Goal: Navigation & Orientation: Find specific page/section

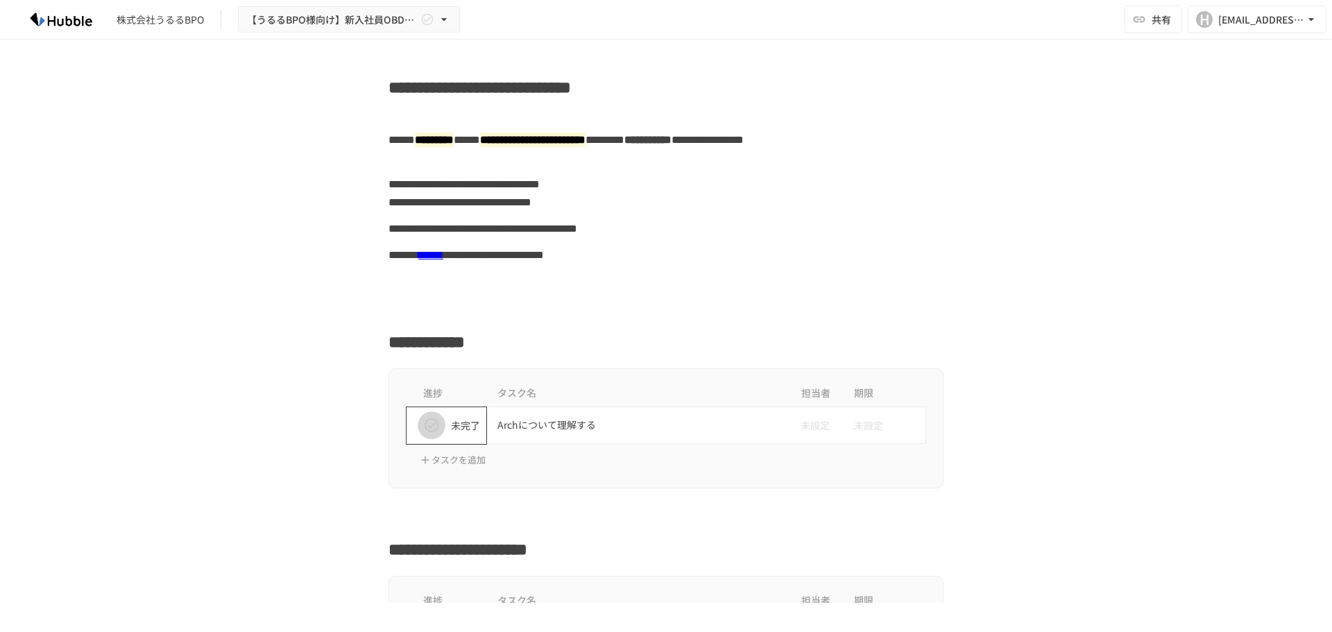
click at [423, 425] on icon "status" at bounding box center [431, 425] width 17 height 17
click at [427, 427] on icon "status" at bounding box center [432, 425] width 14 height 14
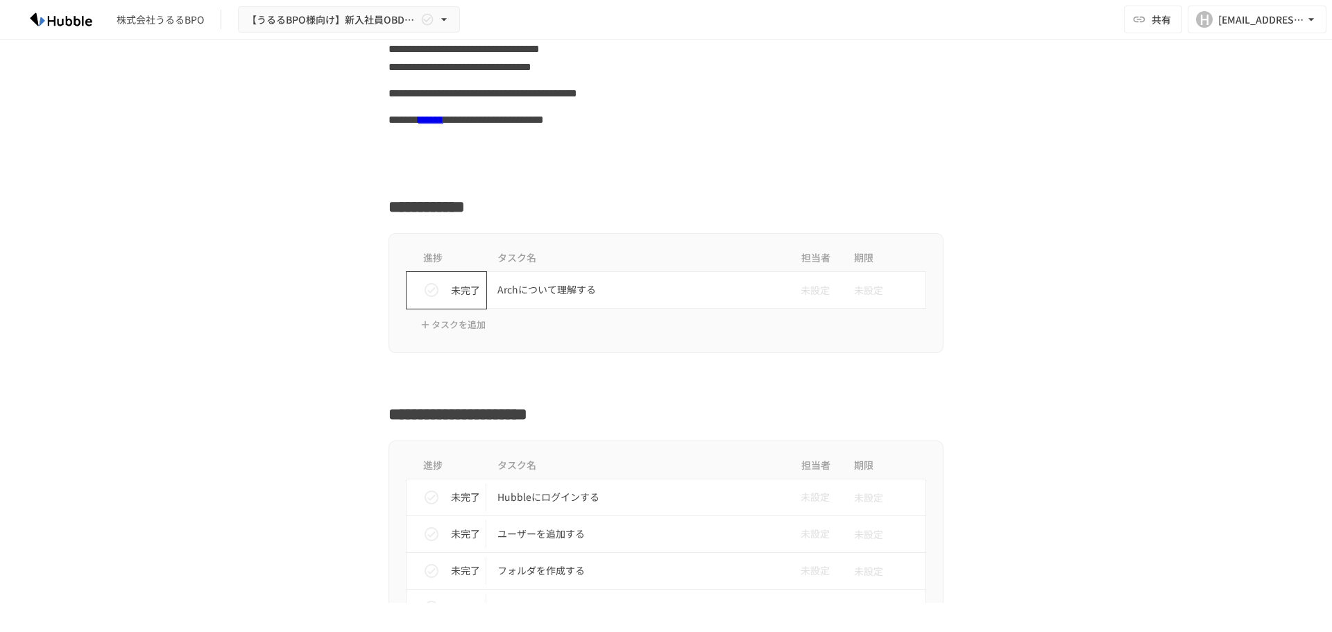
scroll to position [278, 0]
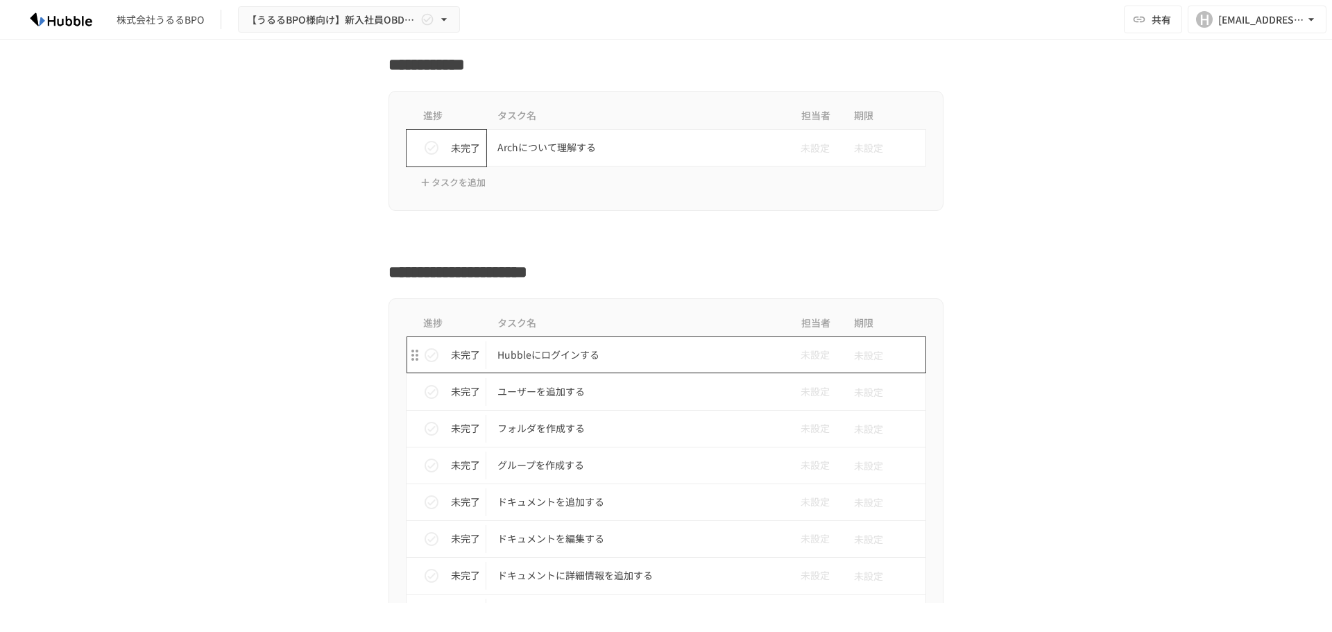
click at [606, 357] on p "Hubbleにログインする" at bounding box center [636, 354] width 279 height 17
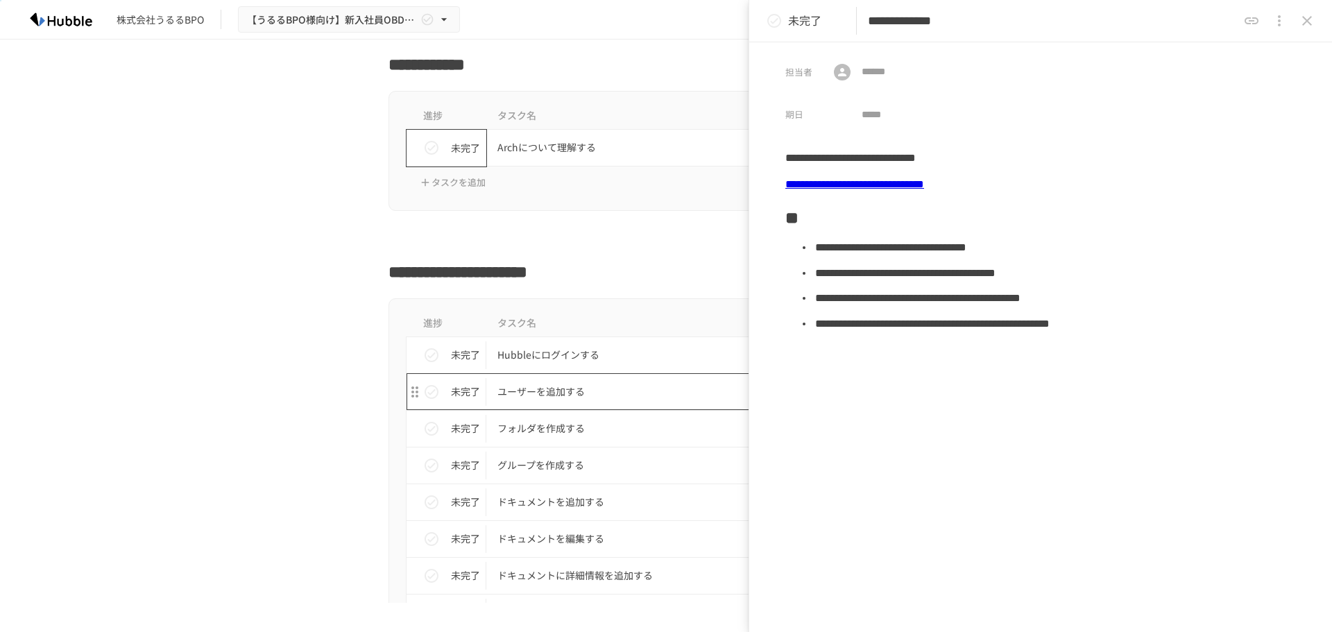
click at [536, 400] on p "ユーザーを追加する" at bounding box center [636, 391] width 279 height 17
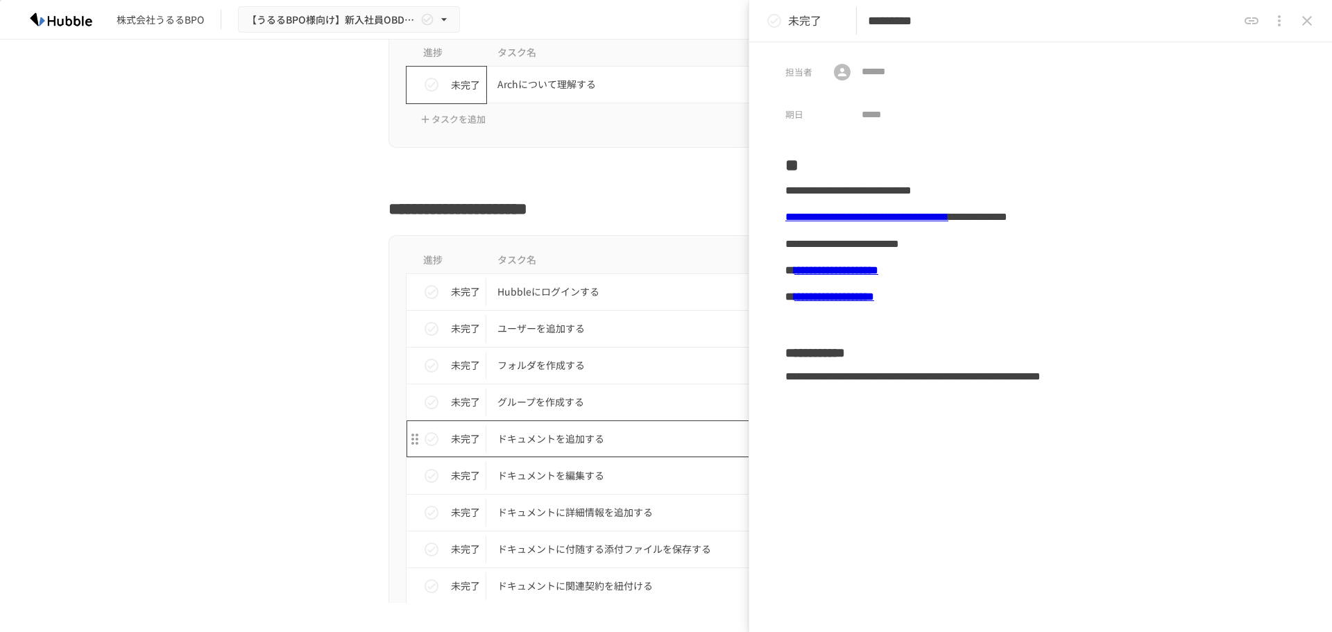
scroll to position [347, 0]
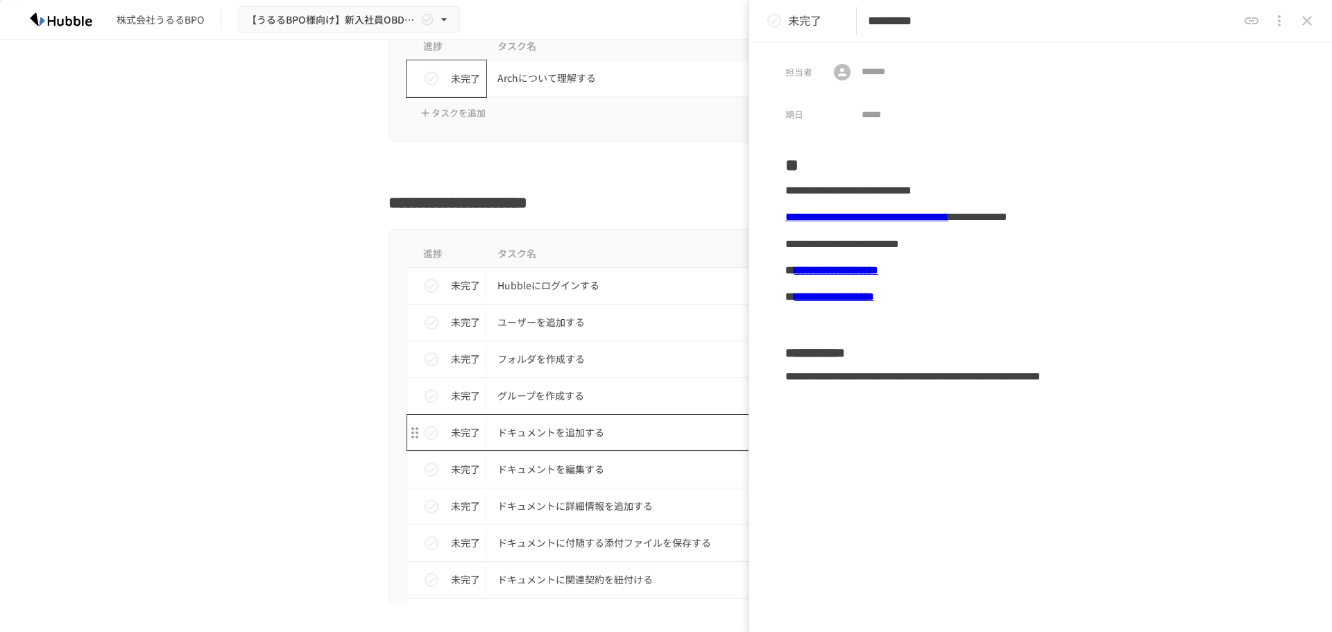
click at [608, 436] on p "ドキュメントを追加する" at bounding box center [636, 432] width 279 height 17
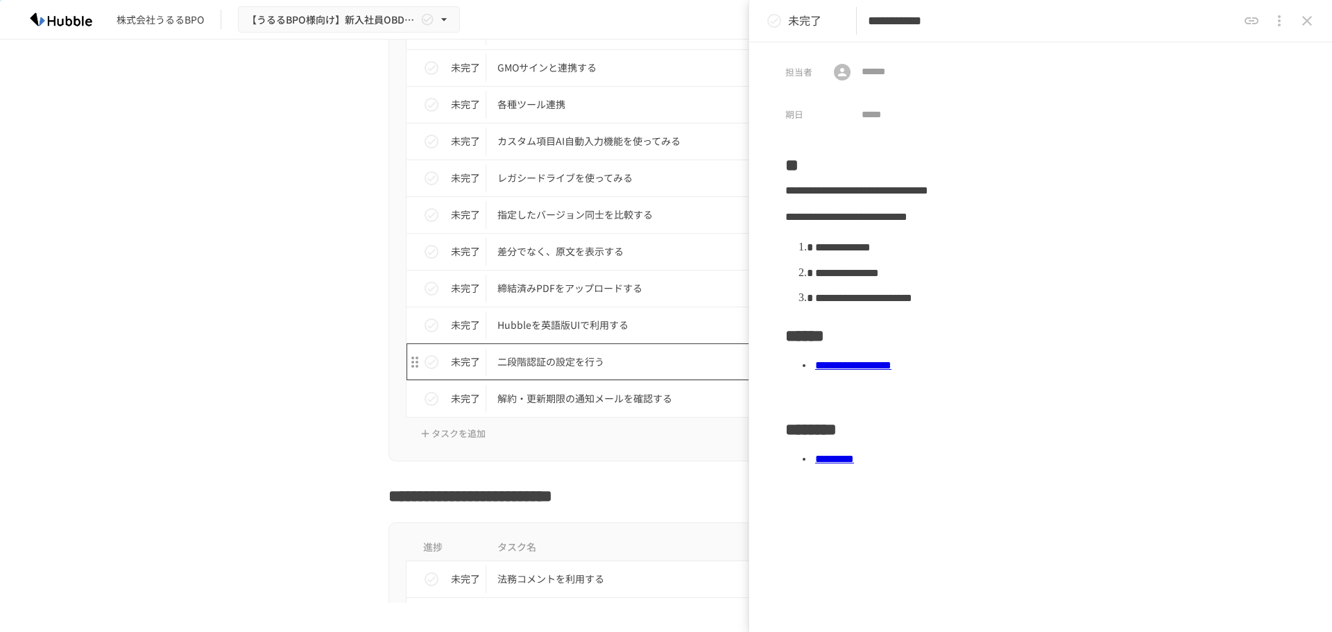
scroll to position [1596, 0]
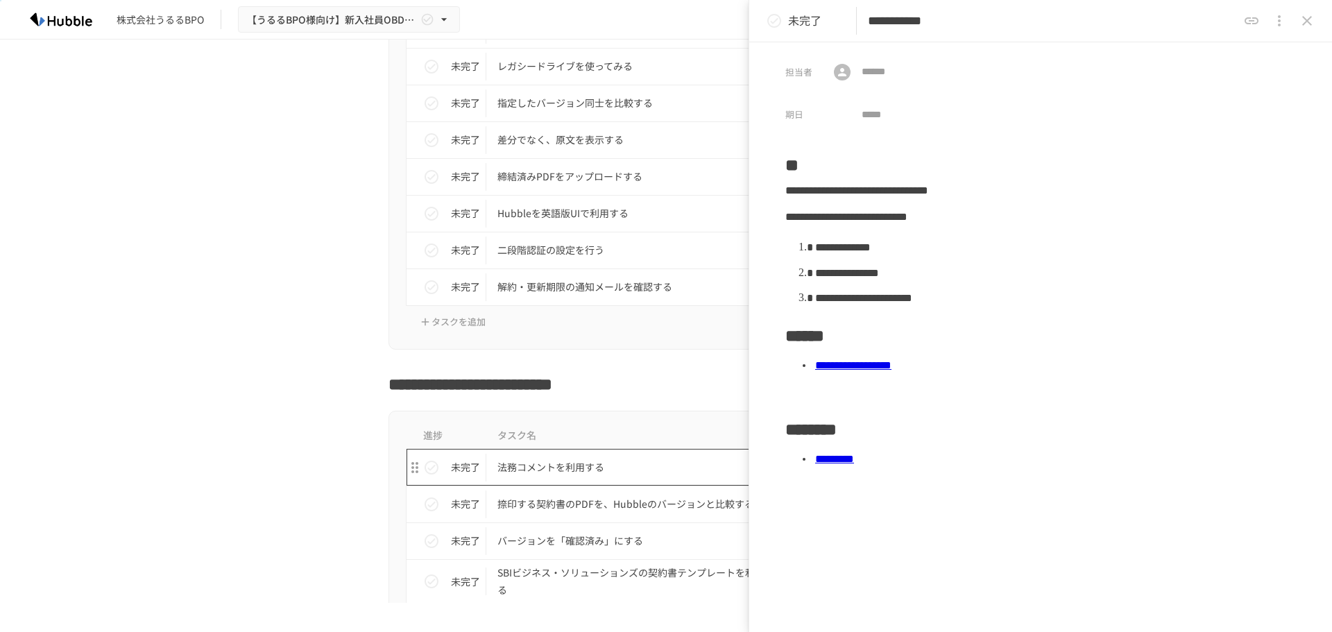
click at [660, 468] on p "法務コメントを利用する" at bounding box center [636, 467] width 279 height 17
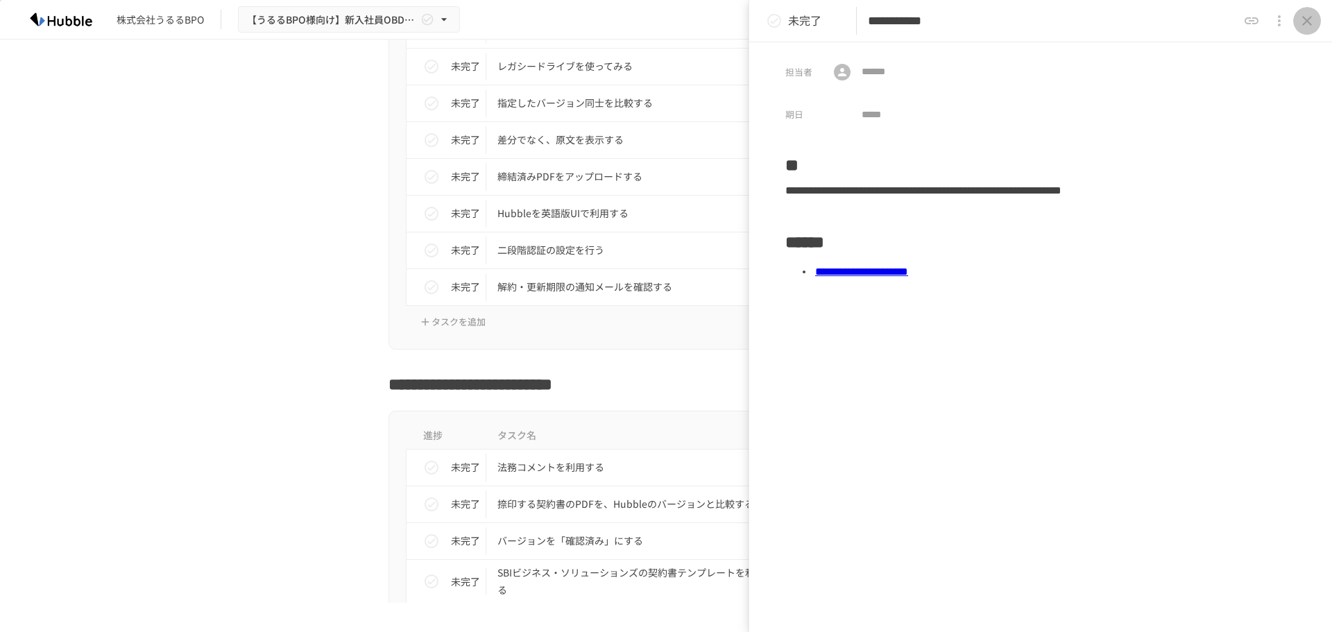
click at [1307, 21] on icon "close drawer" at bounding box center [1307, 21] width 10 height 10
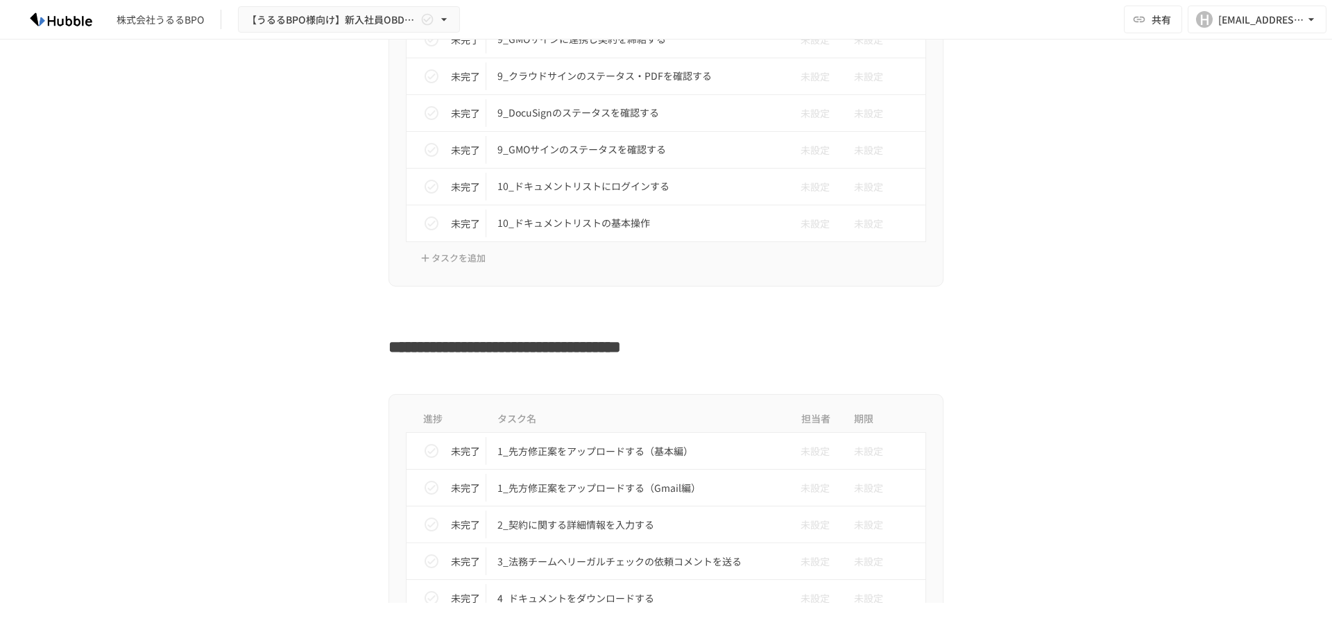
scroll to position [2914, 0]
